Goal: Contribute content

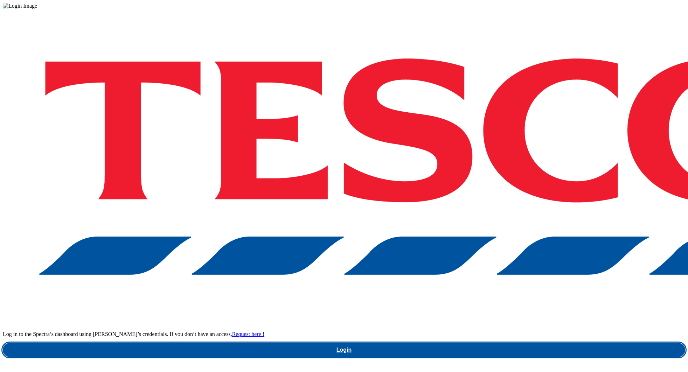
click at [455, 343] on link "Login" at bounding box center [344, 350] width 683 height 14
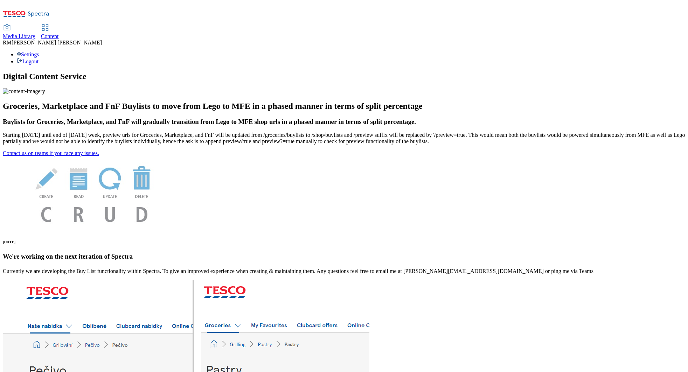
click at [35, 33] on span "Media Library" at bounding box center [19, 36] width 33 height 6
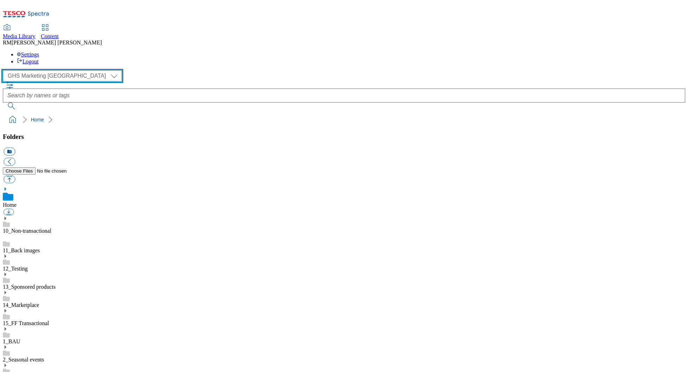
click at [64, 70] on select "GHS Marketing UK iGHS Marketing CE MCA CZ MCA HU MCA SK" at bounding box center [62, 75] width 119 height 11
select select "flare-ighs-ce-mktg"
click at [5, 70] on select "GHS Marketing UK iGHS Marketing CE MCA CZ MCA HU MCA SK" at bounding box center [62, 75] width 119 height 11
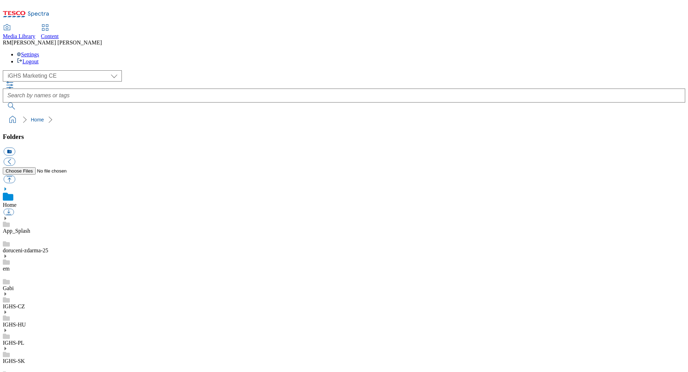
click at [6, 292] on use at bounding box center [6, 294] width 2 height 4
click at [25, 304] on link "IGHS-CZ" at bounding box center [14, 307] width 22 height 6
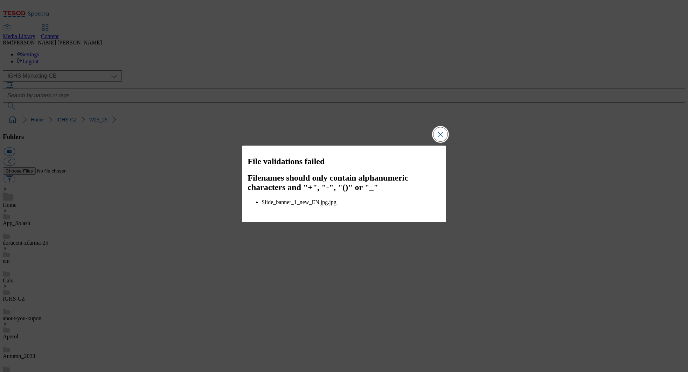
click at [443, 134] on button "Close Modal" at bounding box center [441, 134] width 14 height 14
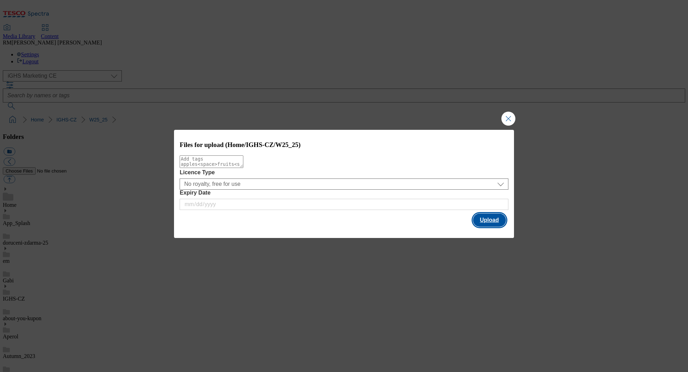
click at [492, 223] on button "Upload" at bounding box center [489, 220] width 33 height 13
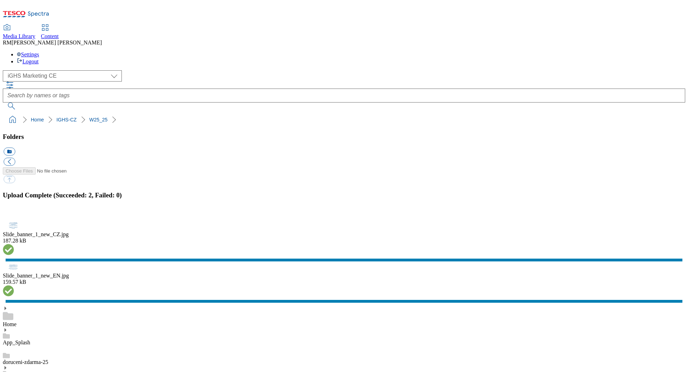
click at [14, 221] on button "button" at bounding box center [9, 217] width 11 height 7
